Goal: Task Accomplishment & Management: Manage account settings

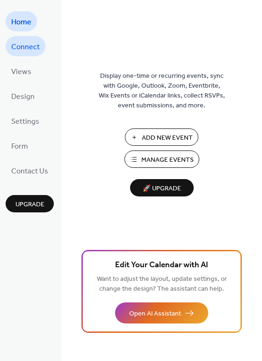
click at [28, 49] on span "Connect" at bounding box center [25, 47] width 29 height 15
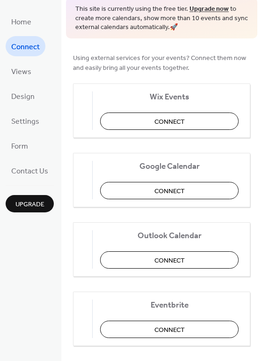
scroll to position [47, 0]
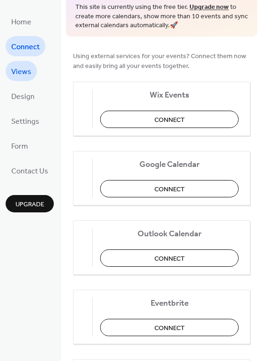
click at [18, 70] on span "Views" at bounding box center [21, 72] width 20 height 15
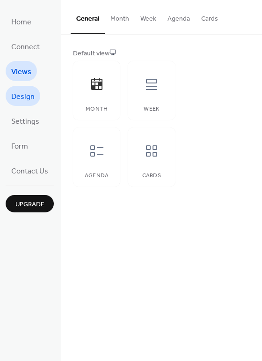
click at [25, 101] on span "Design" at bounding box center [22, 96] width 23 height 15
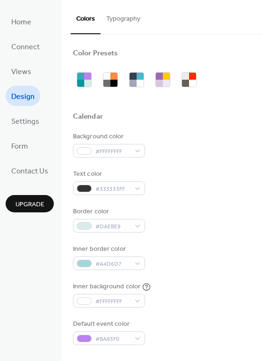
click at [23, 122] on span "Settings" at bounding box center [25, 121] width 28 height 15
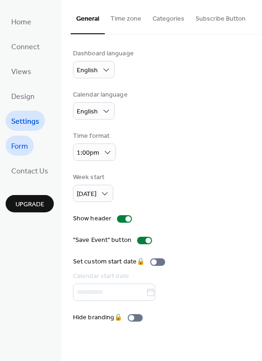
click at [21, 147] on span "Form" at bounding box center [19, 146] width 17 height 15
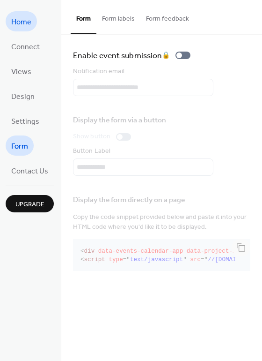
click at [23, 20] on span "Home" at bounding box center [21, 22] width 20 height 15
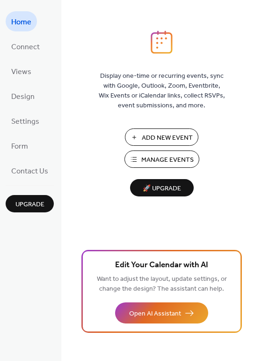
click at [178, 160] on span "Manage Events" at bounding box center [167, 160] width 52 height 10
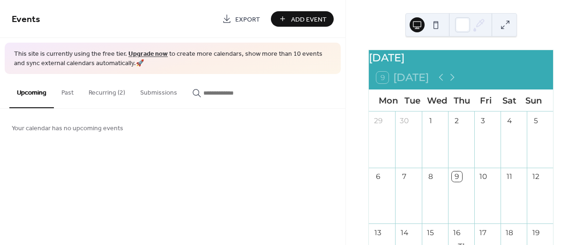
click at [111, 93] on button "Recurring (2)" at bounding box center [107, 90] width 52 height 33
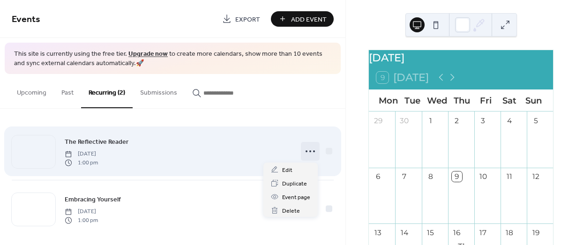
click at [305, 151] on icon at bounding box center [310, 151] width 15 height 15
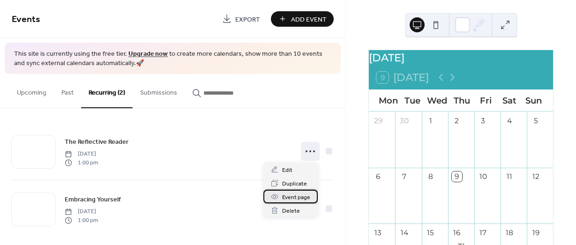
click at [297, 197] on span "Event page" at bounding box center [296, 198] width 28 height 10
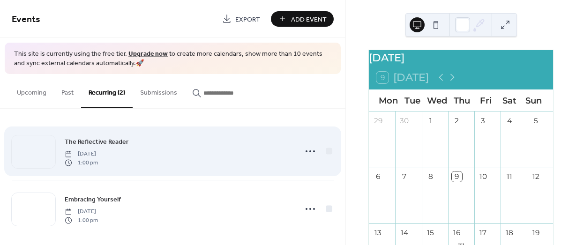
scroll to position [7, 0]
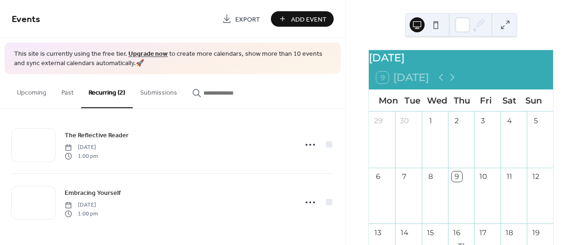
click at [434, 26] on button at bounding box center [435, 24] width 15 height 15
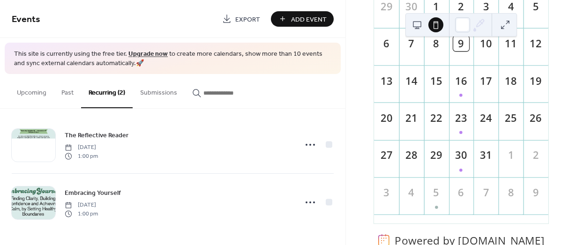
scroll to position [141, 0]
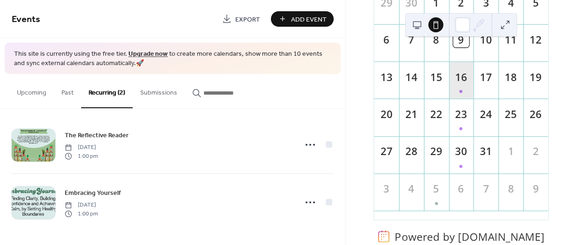
click at [458, 96] on div "16" at bounding box center [460, 79] width 25 height 37
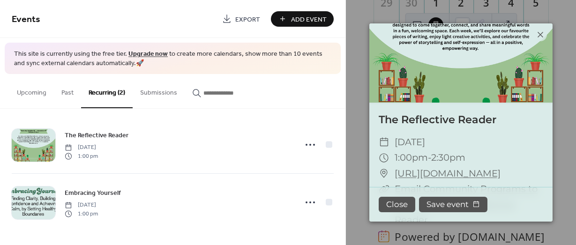
scroll to position [0, 0]
